Goal: Task Accomplishment & Management: Complete application form

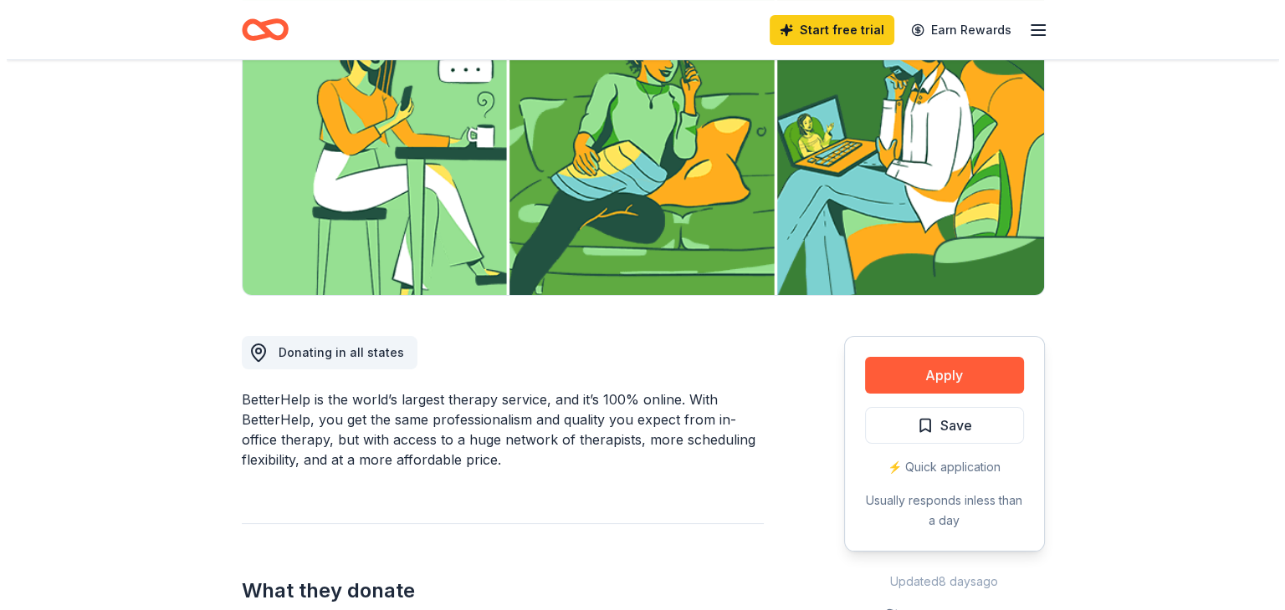
scroll to position [214, 0]
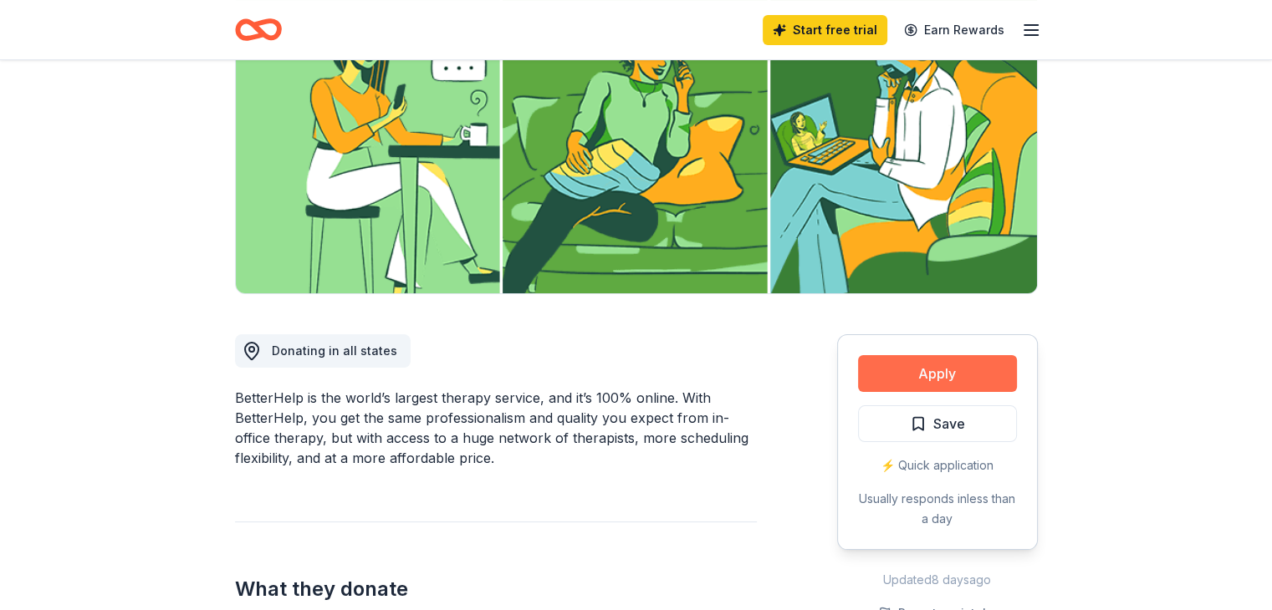
click at [993, 370] on button "Apply" at bounding box center [937, 373] width 159 height 37
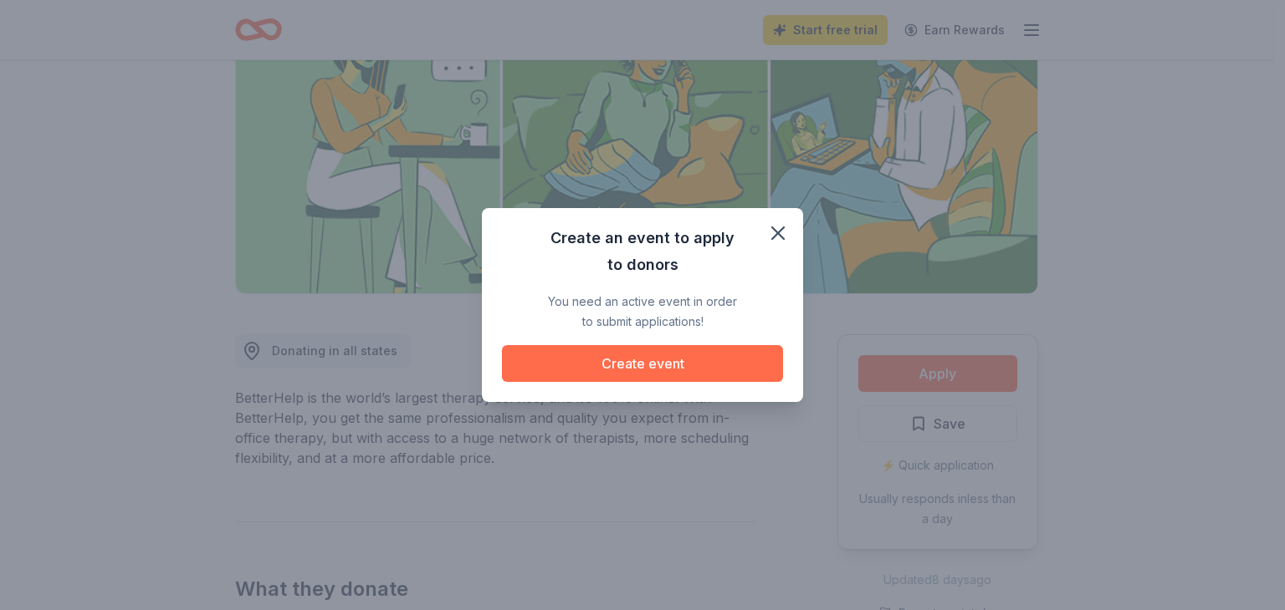
click at [739, 376] on button "Create event" at bounding box center [642, 363] width 281 height 37
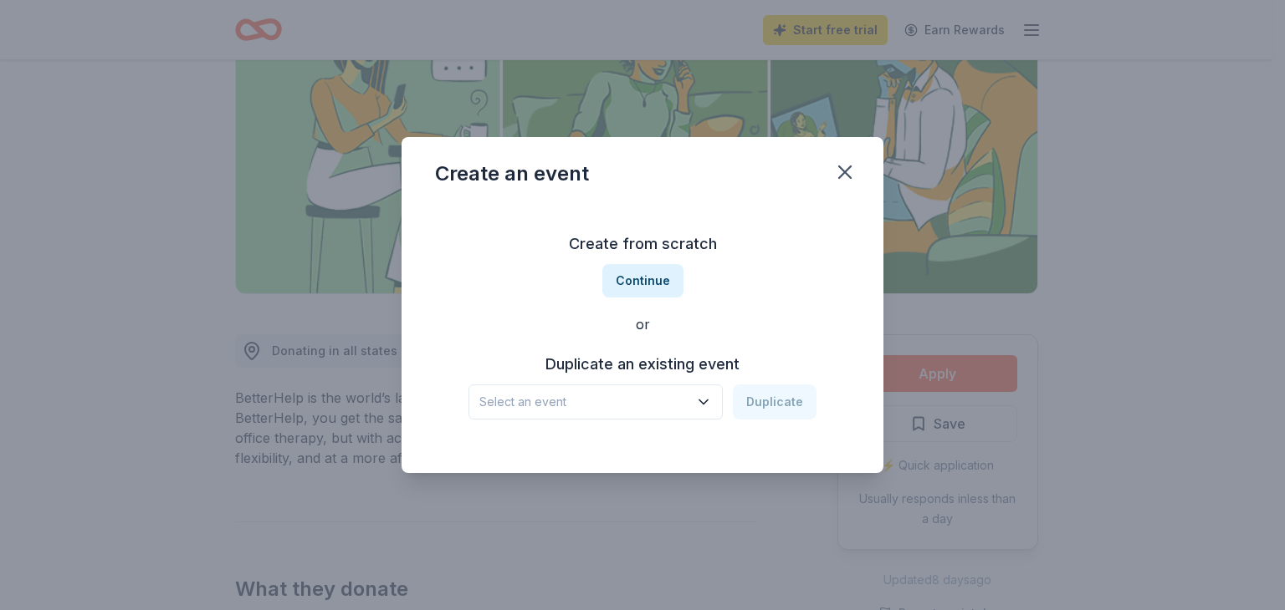
click at [706, 401] on icon "button" at bounding box center [703, 402] width 17 height 17
click at [661, 459] on div "Grief Gatherings [DATE] · Greater LA" at bounding box center [596, 459] width 249 height 54
click at [783, 404] on button "Duplicate" at bounding box center [775, 402] width 84 height 35
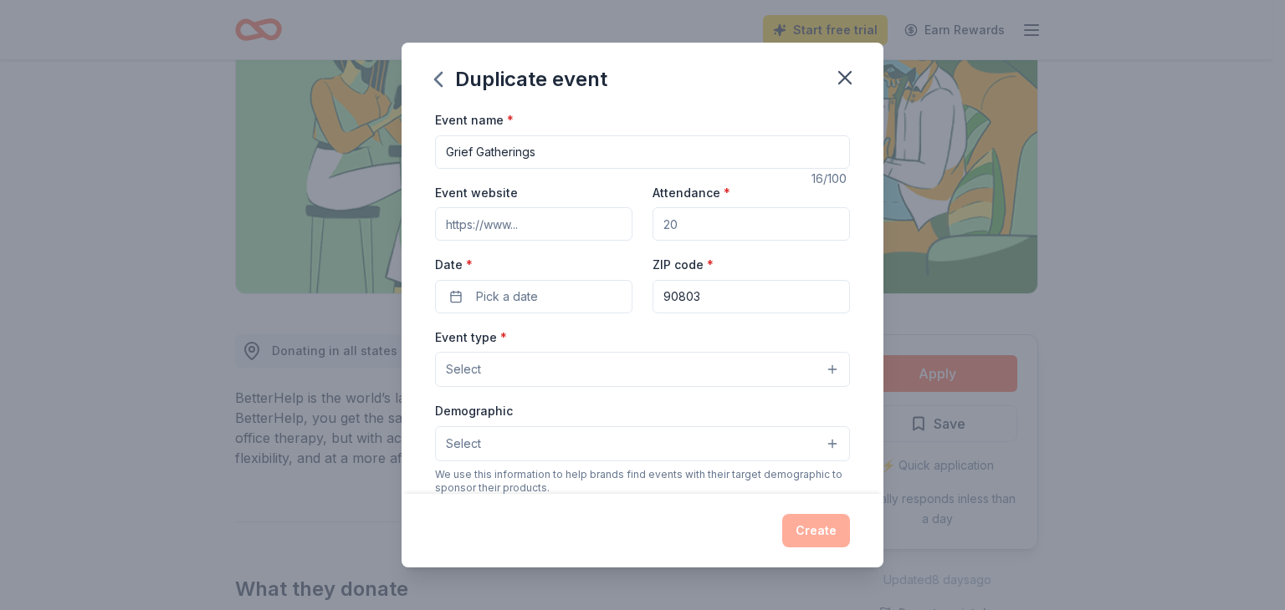
click at [578, 147] on input "Grief Gatherings" at bounding box center [642, 151] width 415 height 33
type input "Grief Gathering"
type input "[DOMAIN_NAME]"
type input "40"
click at [585, 293] on button "Pick a date" at bounding box center [533, 296] width 197 height 33
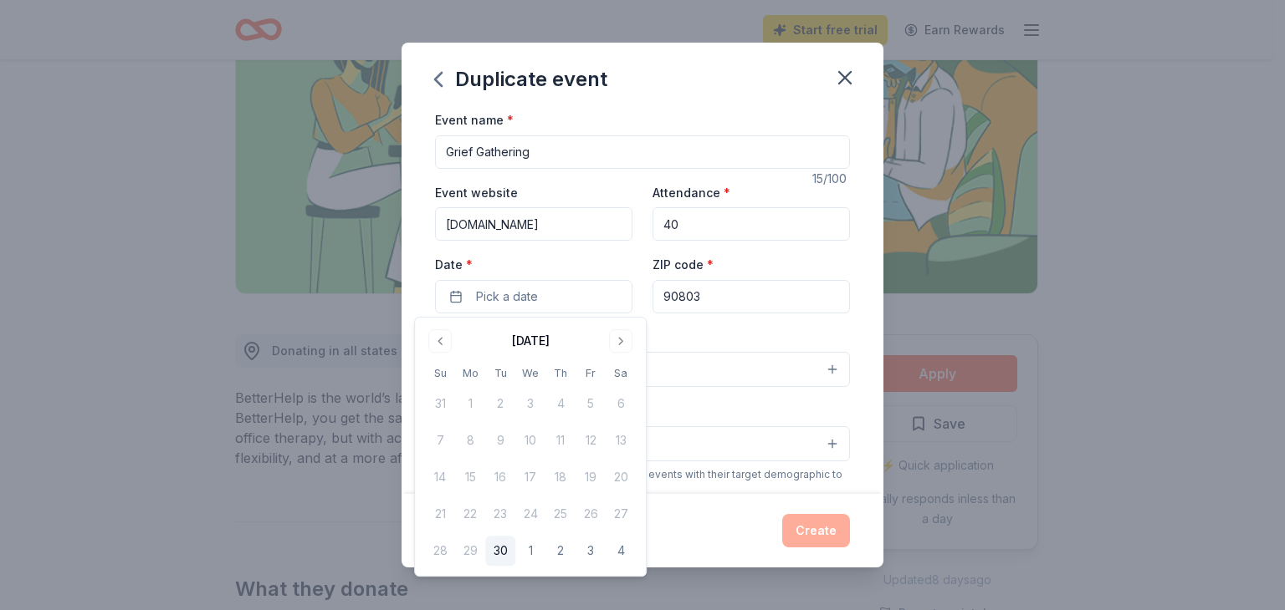
click at [630, 352] on div "[DATE] Su Mo Tu We Th Fr Sa 31 1 2 3 4 5 6 7 8 9 10 11 12 13 14 15 16 17 18 19 …" at bounding box center [530, 447] width 211 height 238
click at [626, 345] on button "Go to next month" at bounding box center [620, 340] width 23 height 23
click at [621, 346] on button "Go to next month" at bounding box center [620, 340] width 23 height 23
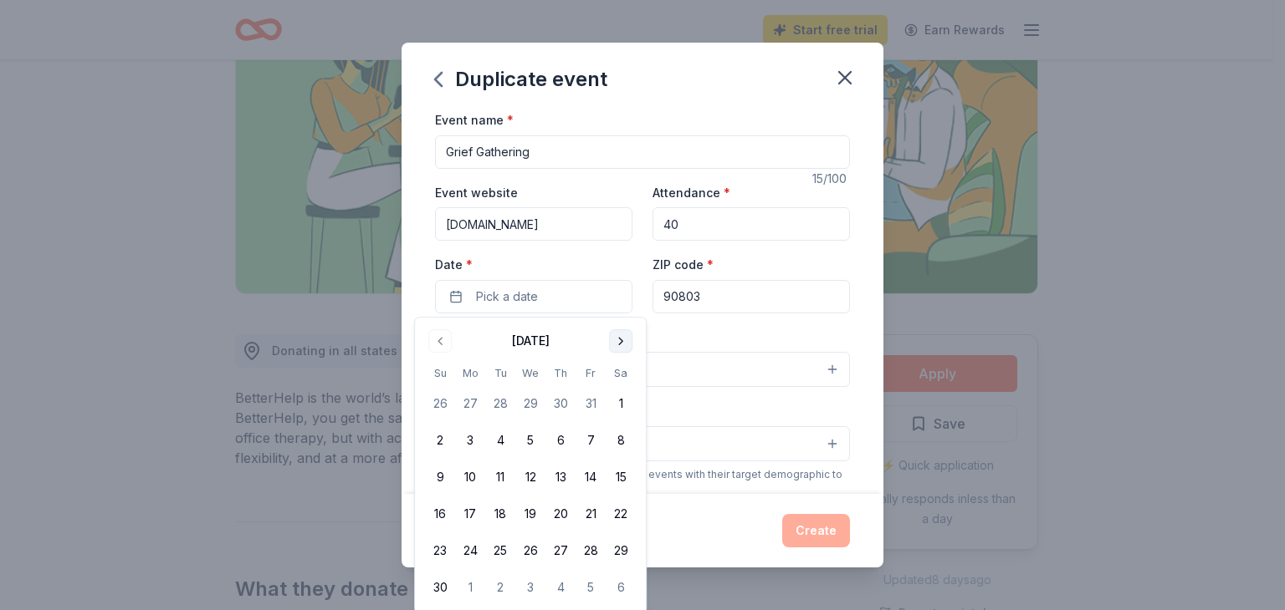
click at [626, 342] on button "Go to next month" at bounding box center [620, 340] width 23 height 23
click at [626, 340] on button "Go to next month" at bounding box center [620, 340] width 23 height 23
click at [442, 335] on button "Go to previous month" at bounding box center [439, 340] width 23 height 23
click at [623, 338] on button "Go to next month" at bounding box center [620, 340] width 23 height 23
click at [444, 555] on button "25" at bounding box center [440, 551] width 30 height 30
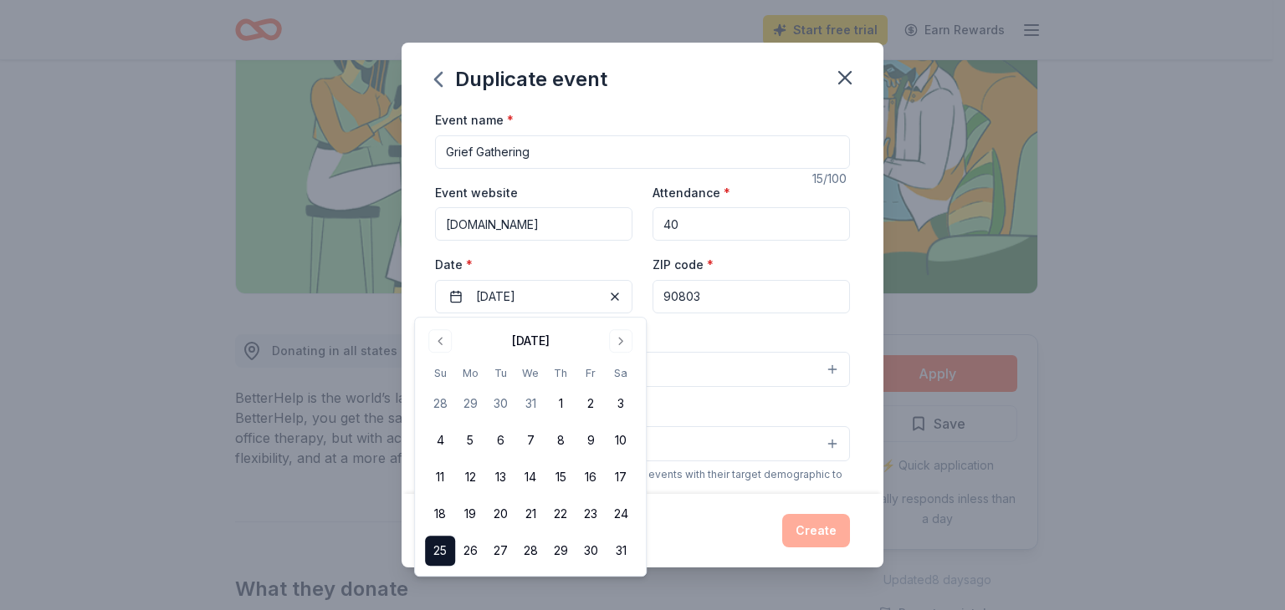
click at [751, 355] on button "Select" at bounding box center [642, 369] width 415 height 35
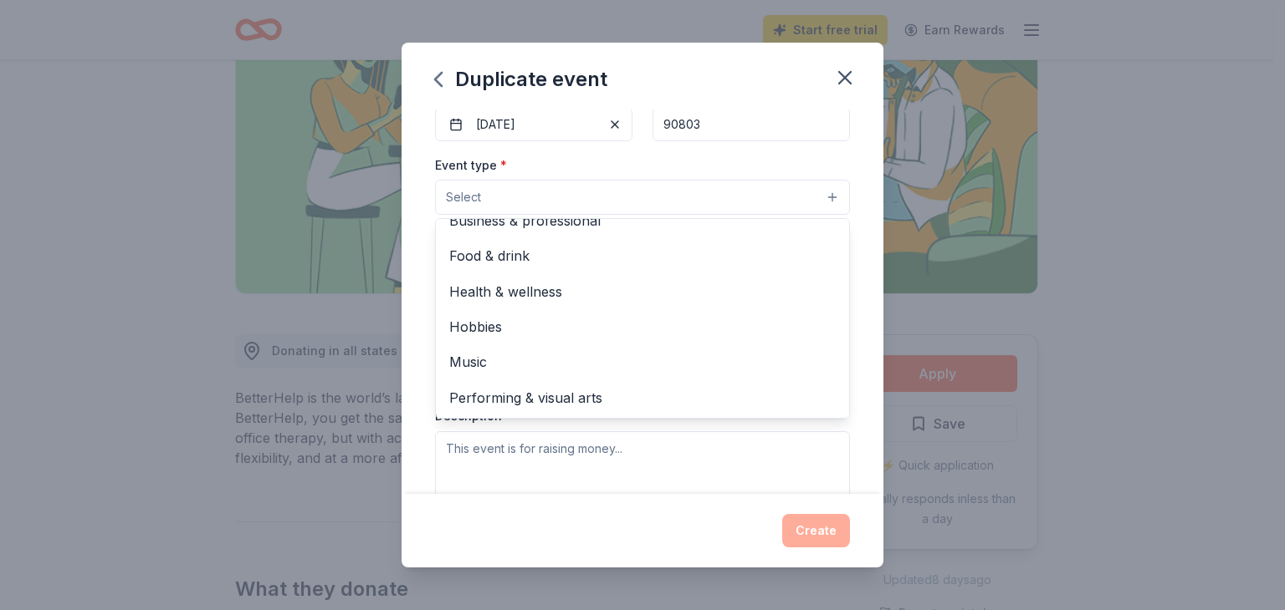
scroll to position [175, 0]
click at [563, 287] on span "Health & wellness" at bounding box center [642, 289] width 386 height 22
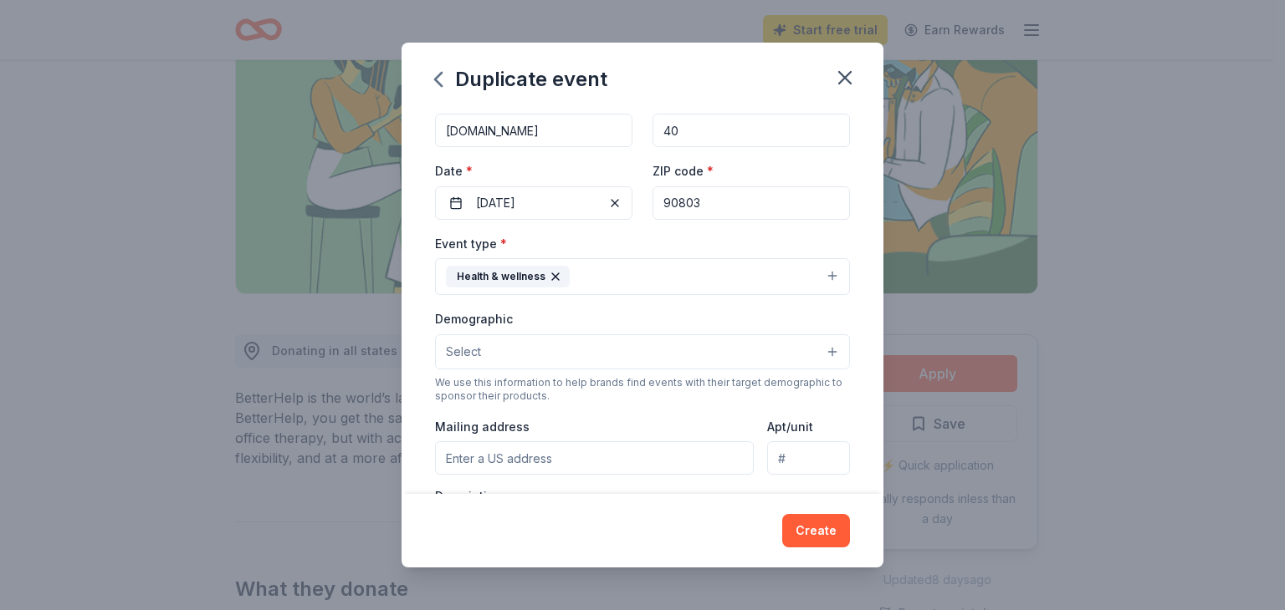
scroll to position [107, 0]
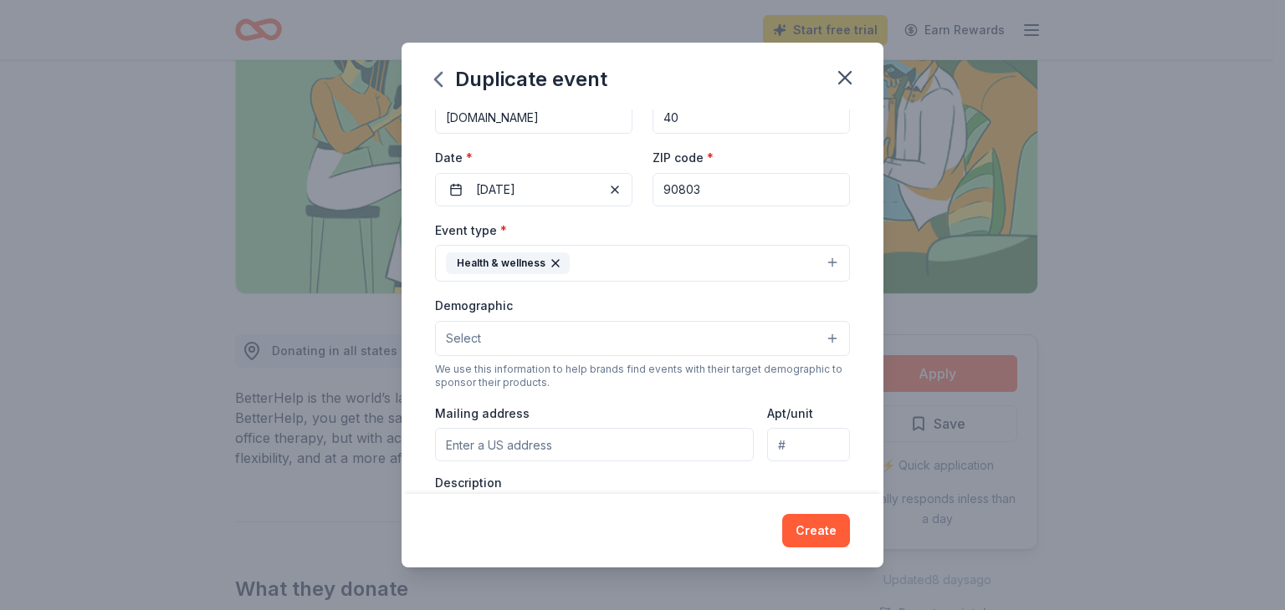
click at [823, 345] on button "Select" at bounding box center [642, 338] width 415 height 35
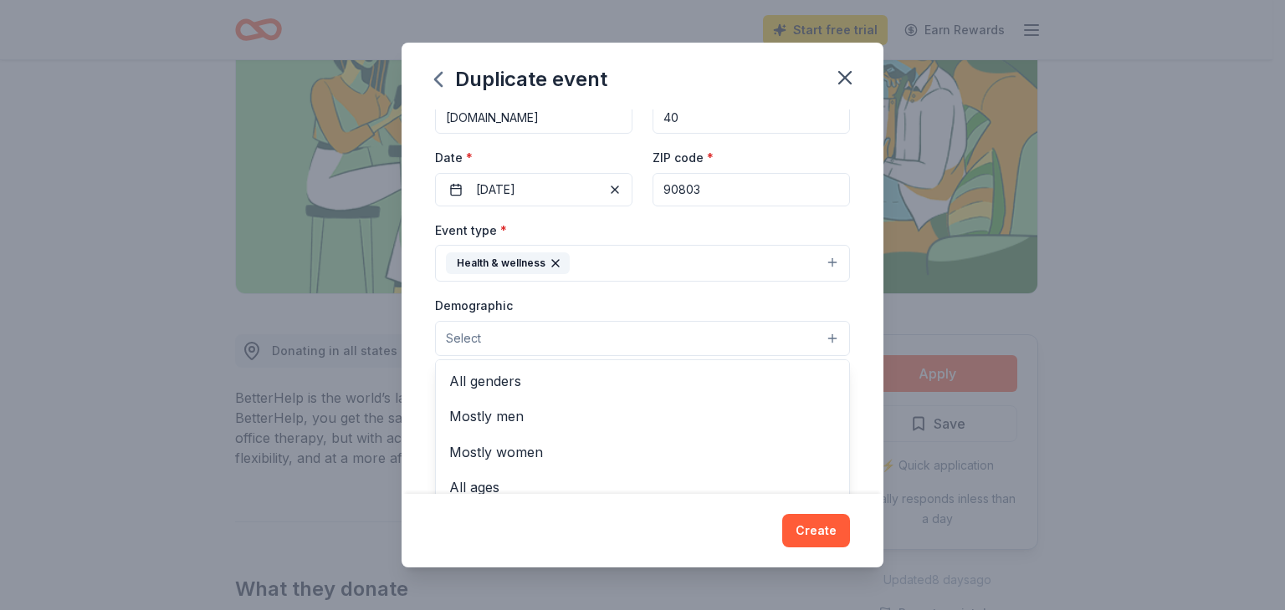
click at [518, 383] on span "All genders" at bounding box center [642, 381] width 386 height 22
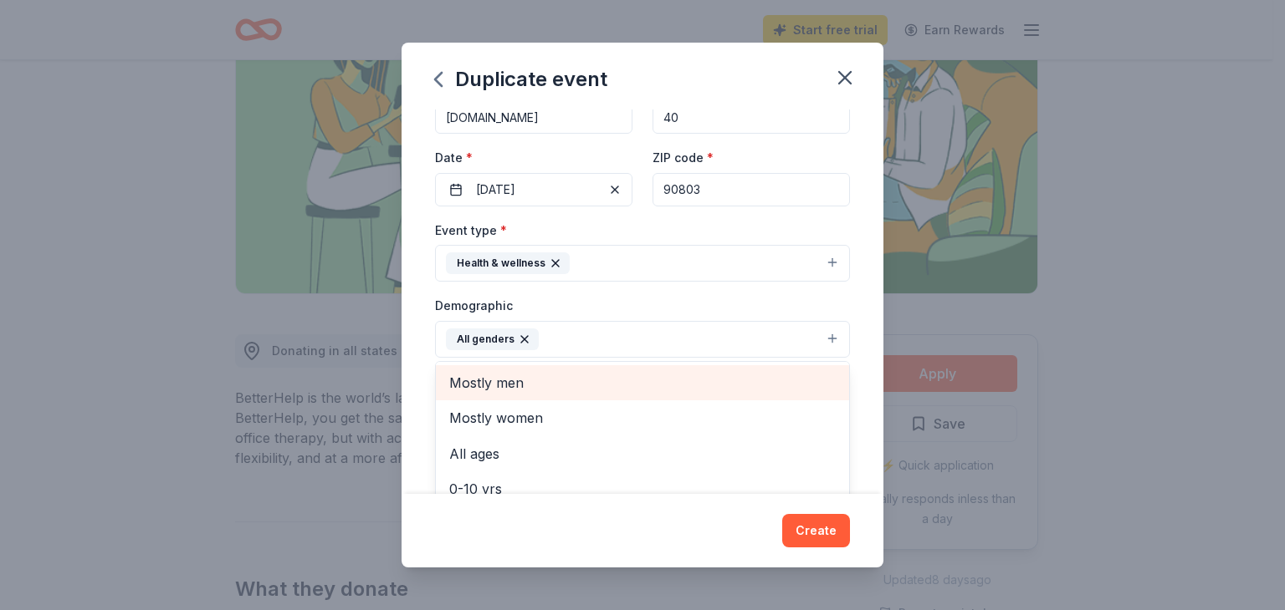
click at [562, 425] on span "Mostly women" at bounding box center [642, 418] width 386 height 22
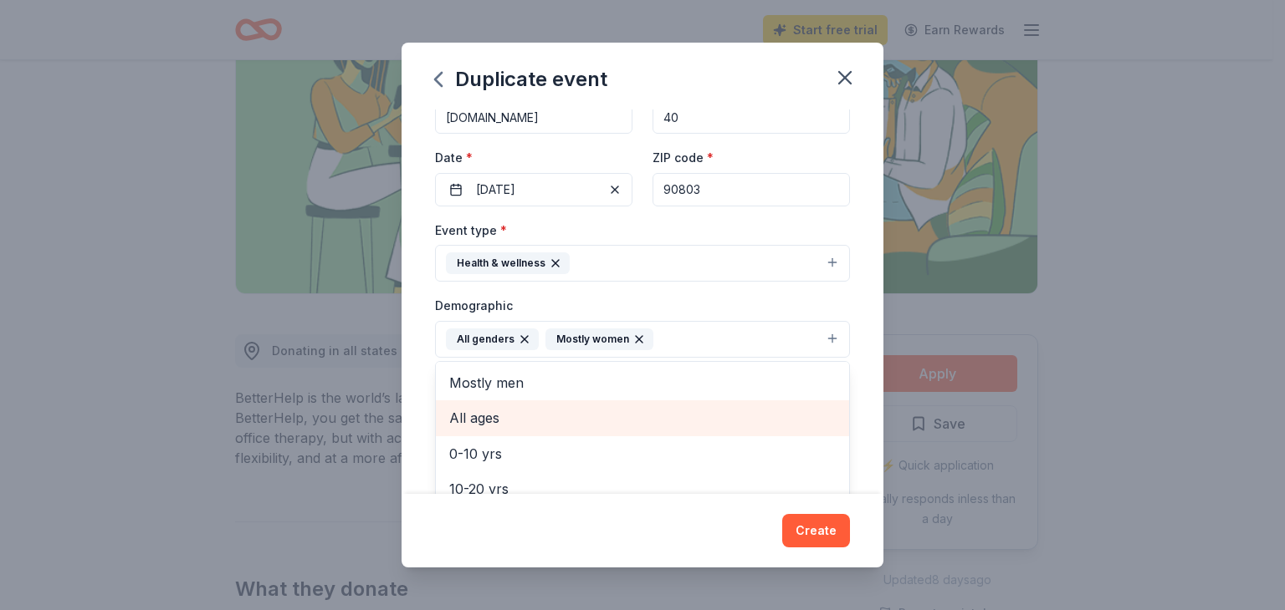
click at [662, 432] on div "All ages" at bounding box center [642, 418] width 413 height 35
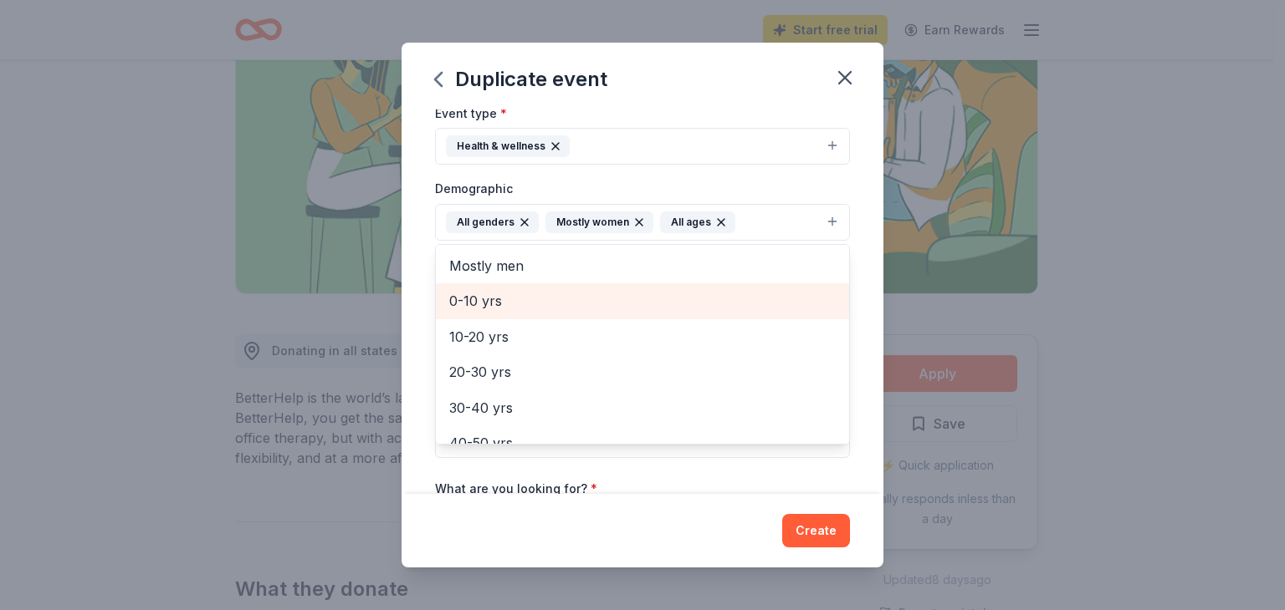
scroll to position [228, 0]
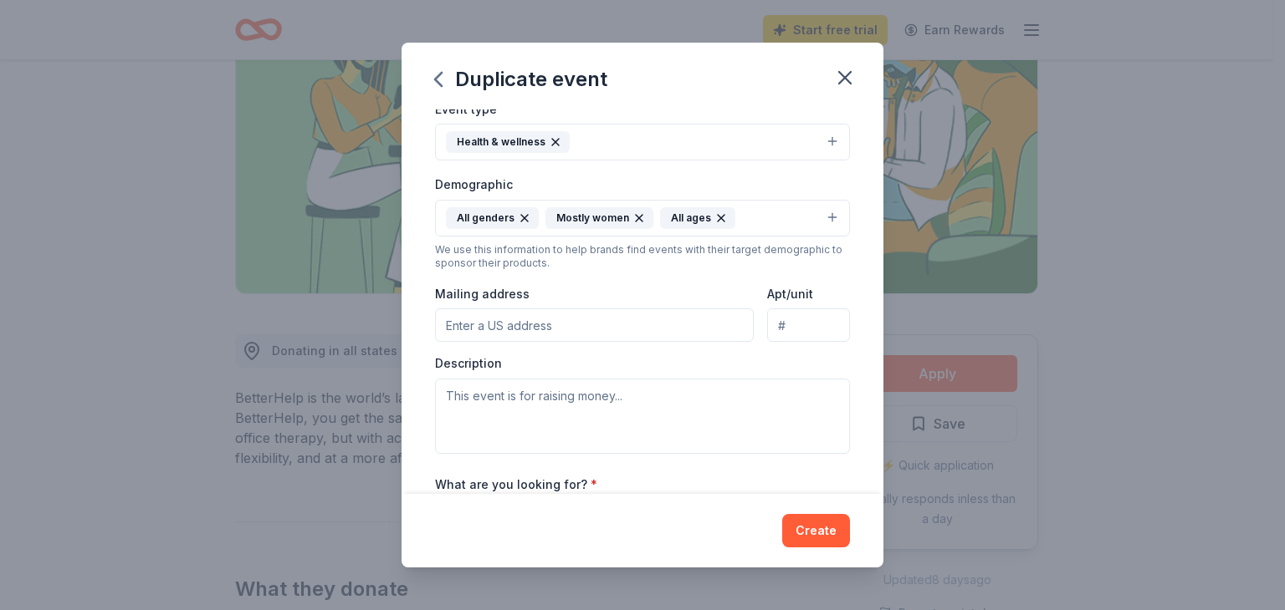
click at [697, 327] on input "Mailing address" at bounding box center [594, 325] width 319 height 33
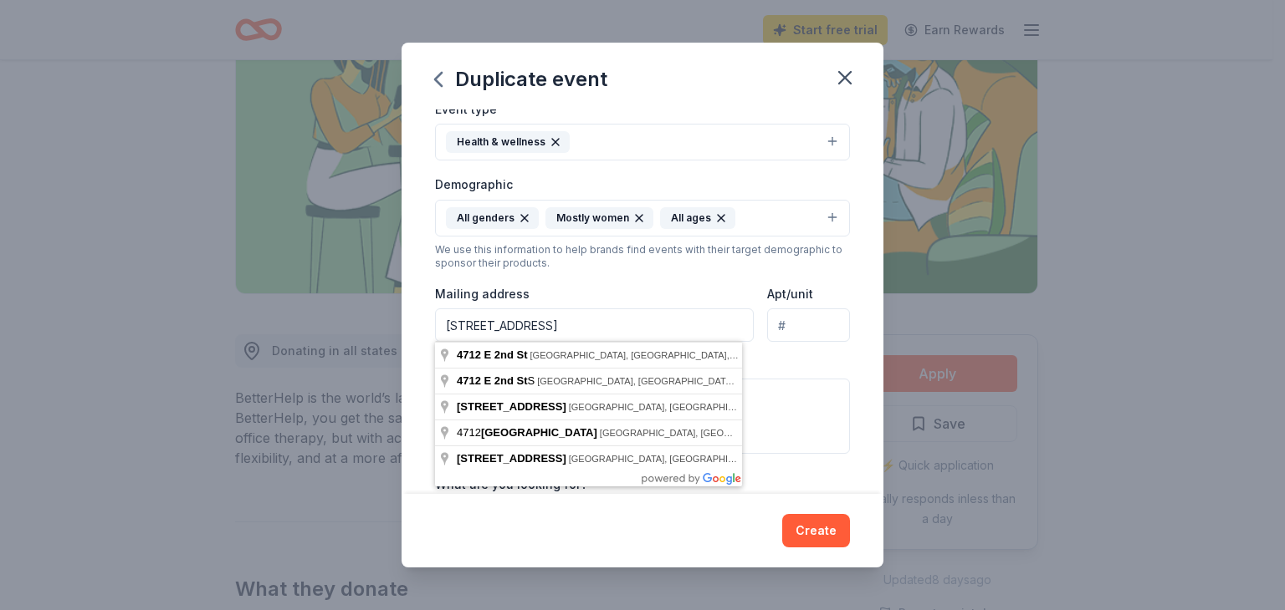
type input "[STREET_ADDRESS]"
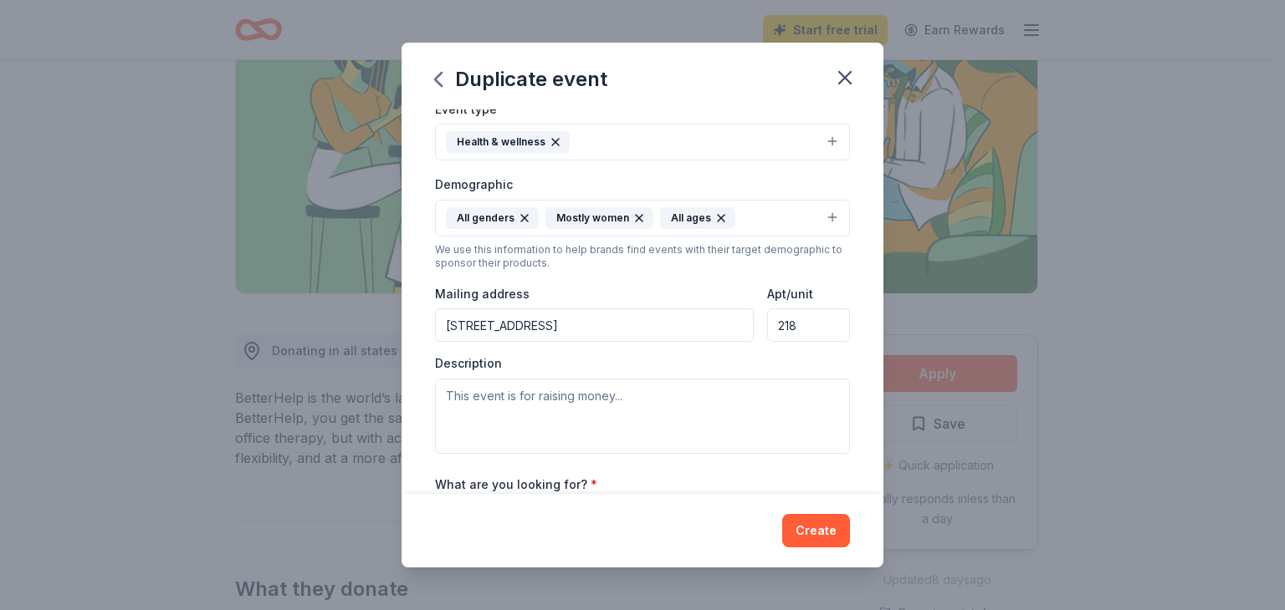
type input "218"
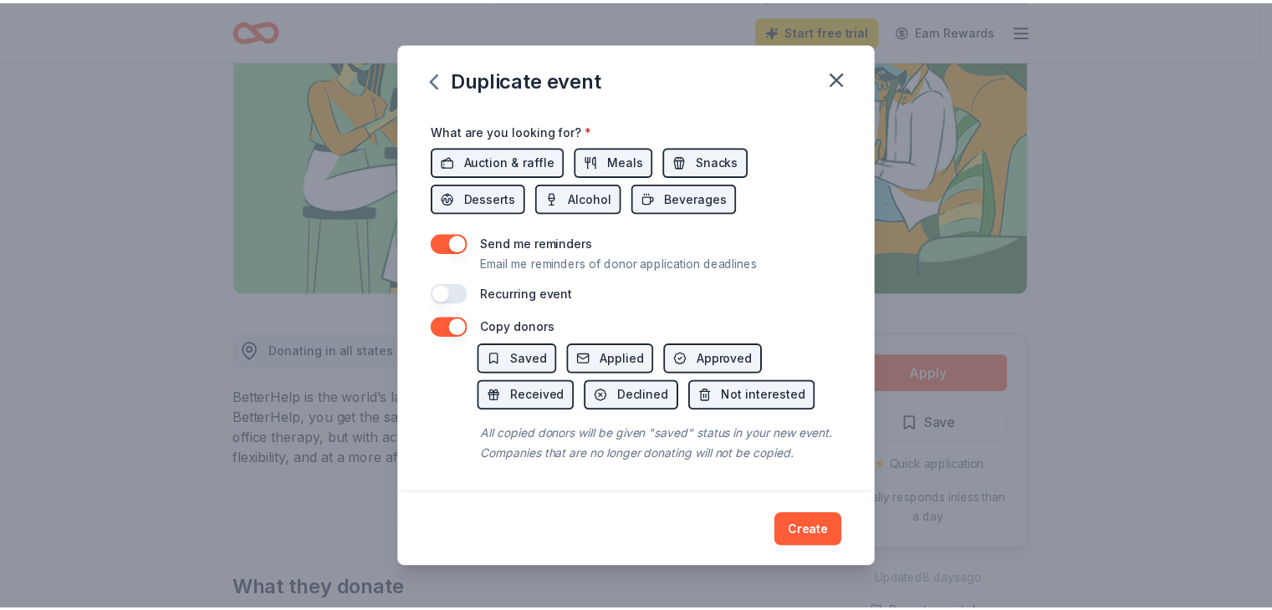
scroll to position [601, 0]
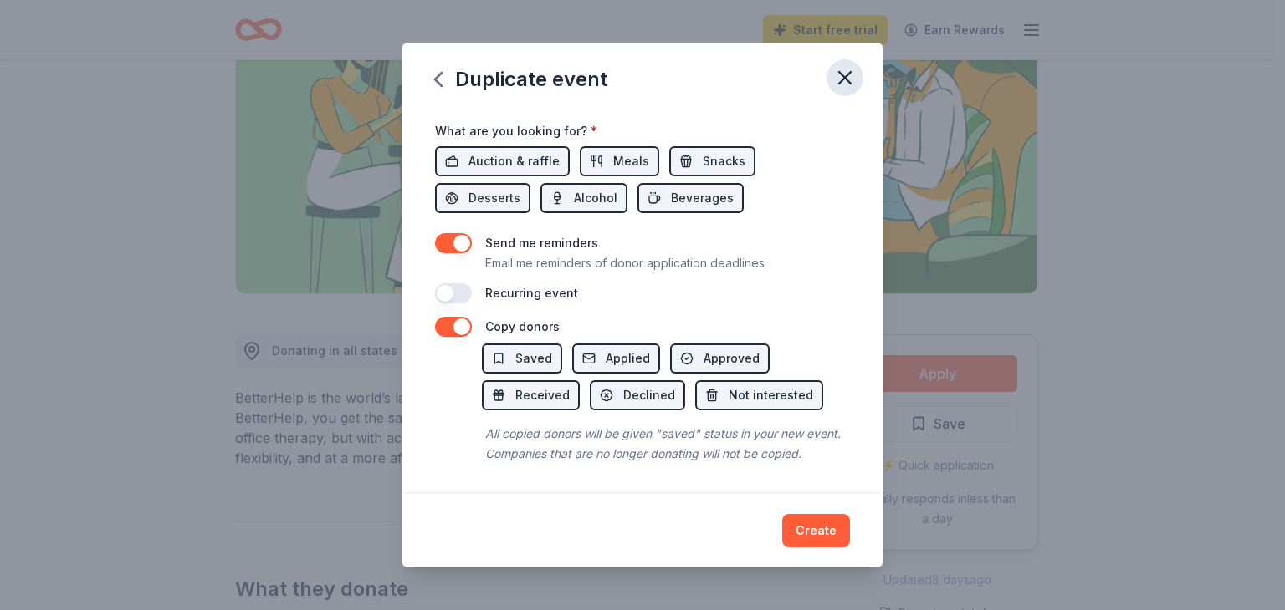
type textarea "This event is for"
click at [843, 90] on button "button" at bounding box center [844, 77] width 37 height 37
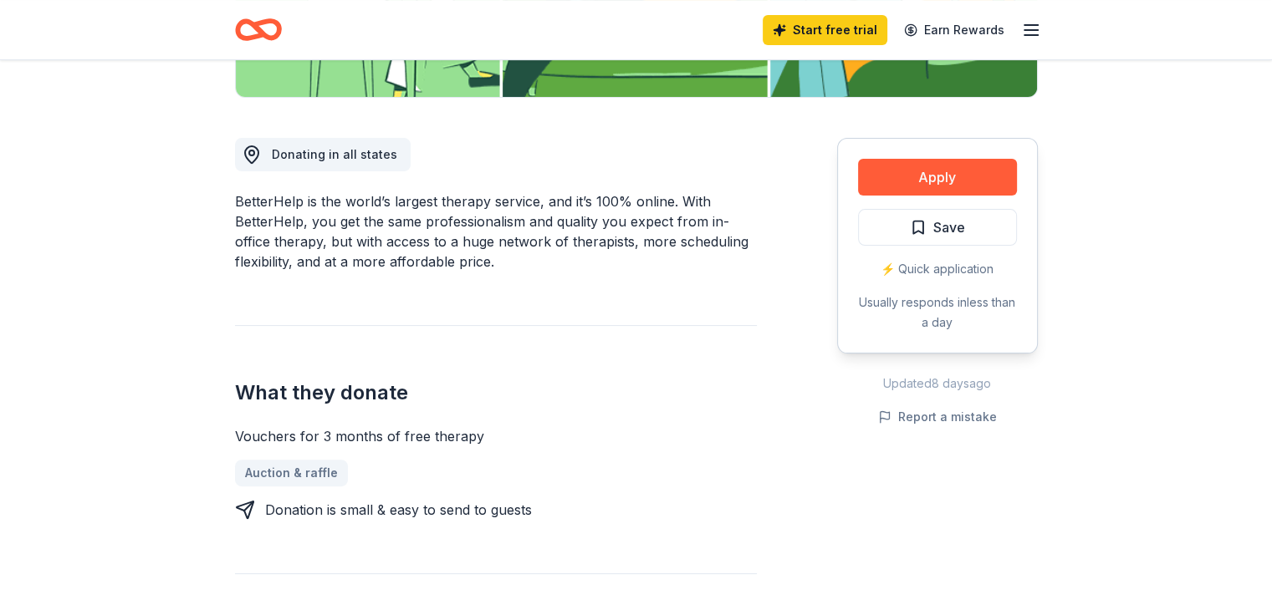
scroll to position [0, 0]
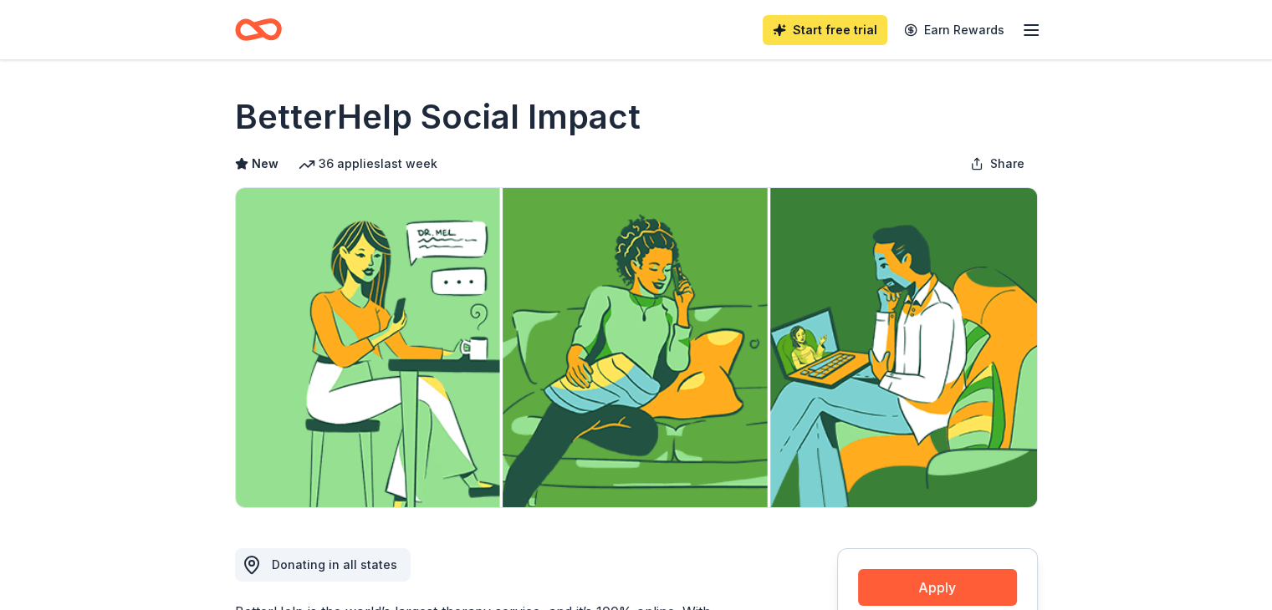
click at [789, 33] on link "Start free trial" at bounding box center [825, 30] width 125 height 30
